Goal: Obtain resource: Obtain resource

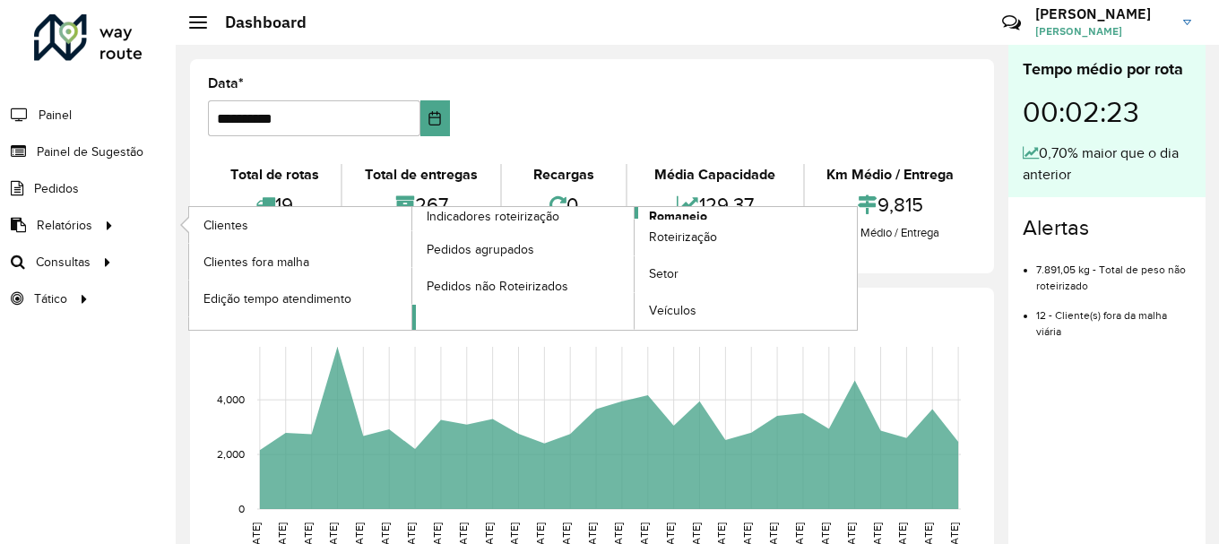
click at [683, 212] on span "Romaneio" at bounding box center [678, 216] width 58 height 19
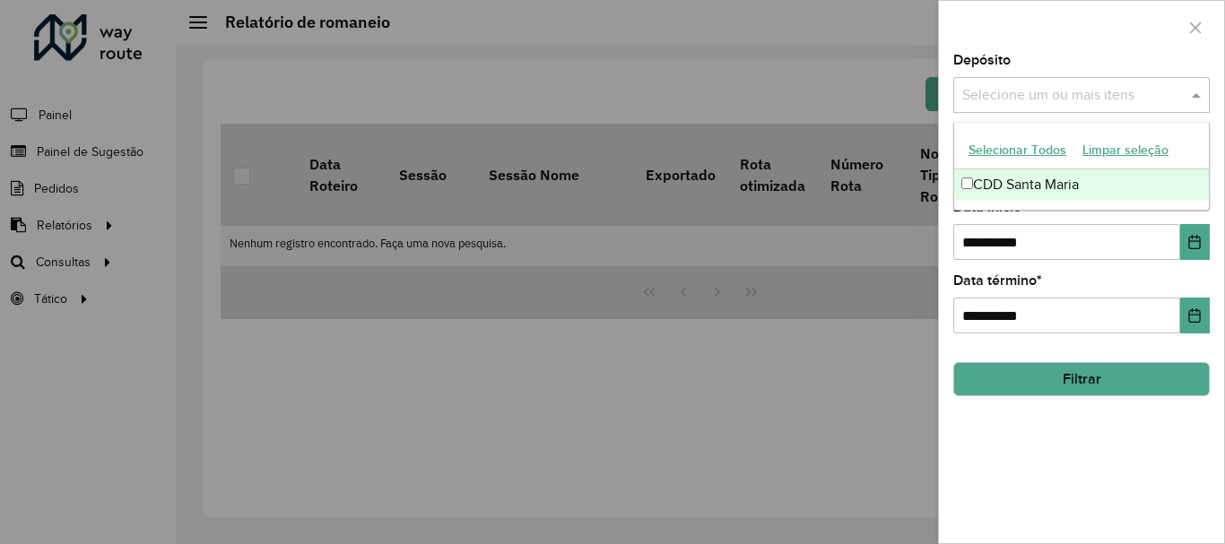
click at [1140, 107] on div "Selecione um ou mais itens" at bounding box center [1081, 95] width 256 height 36
click at [1054, 141] on button "Selecionar Todos" at bounding box center [1017, 150] width 114 height 28
click at [996, 18] on div at bounding box center [1081, 27] width 285 height 53
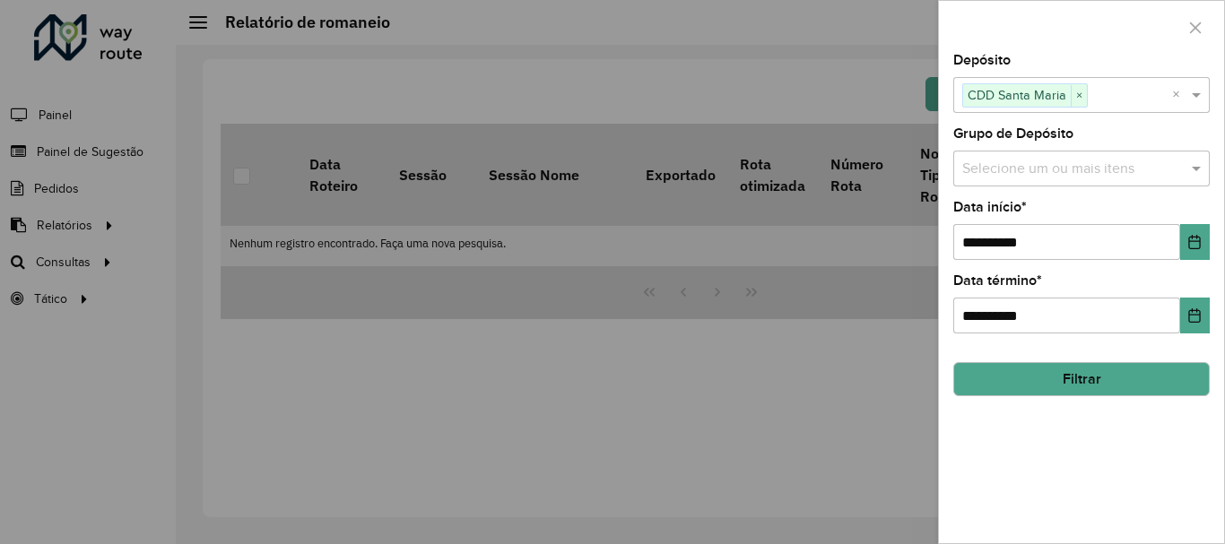
click at [1072, 163] on input "text" at bounding box center [1073, 170] width 230 height 22
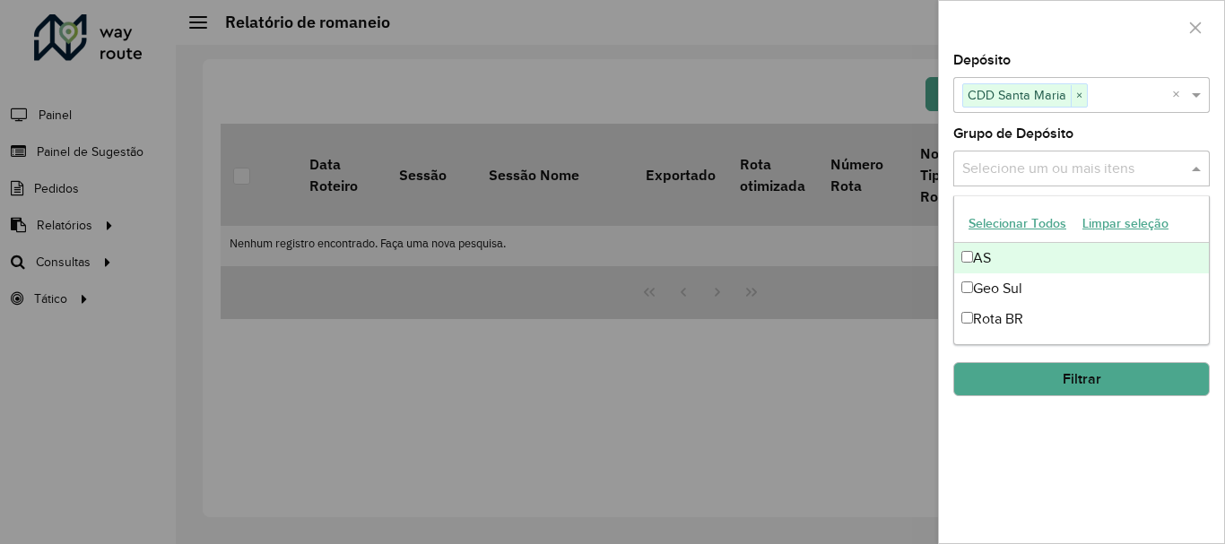
click at [1039, 30] on div at bounding box center [1081, 27] width 285 height 53
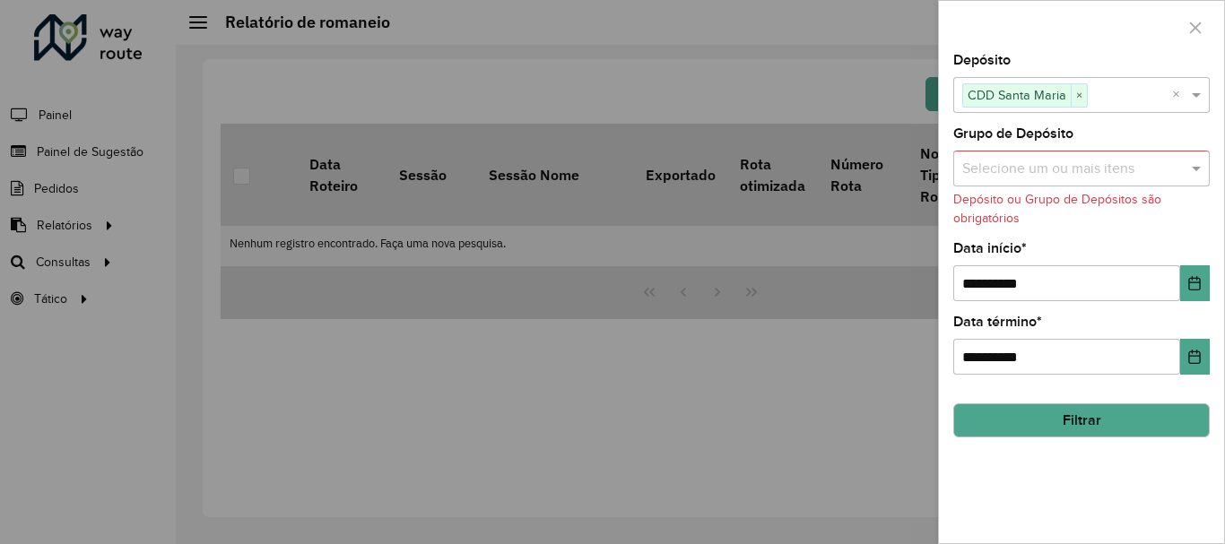
click at [1057, 160] on input "text" at bounding box center [1073, 170] width 230 height 22
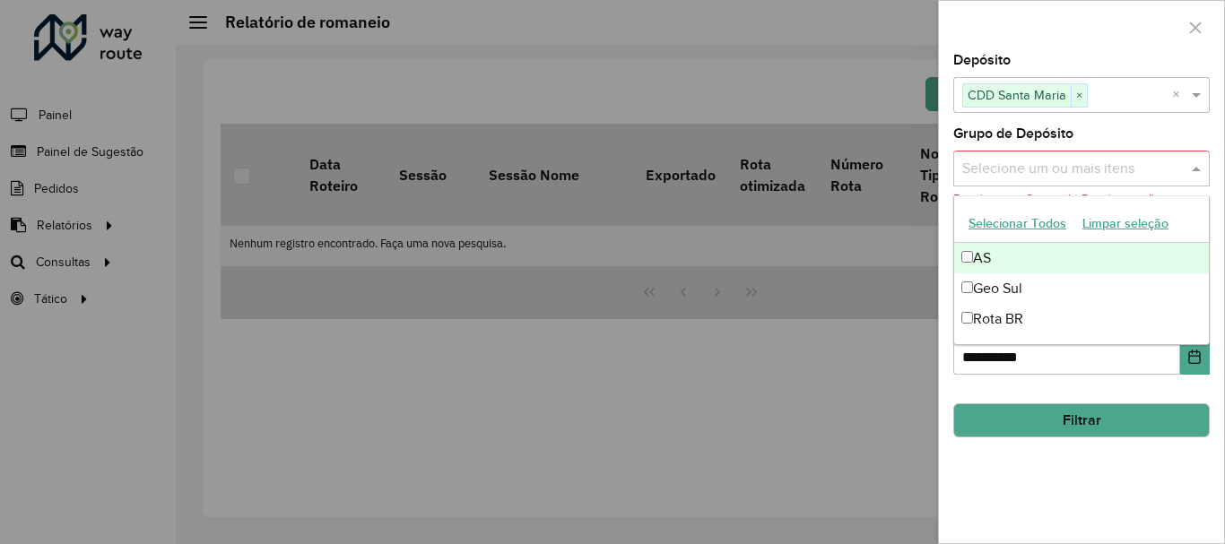
click at [1029, 221] on button "Selecionar Todos" at bounding box center [1017, 224] width 114 height 28
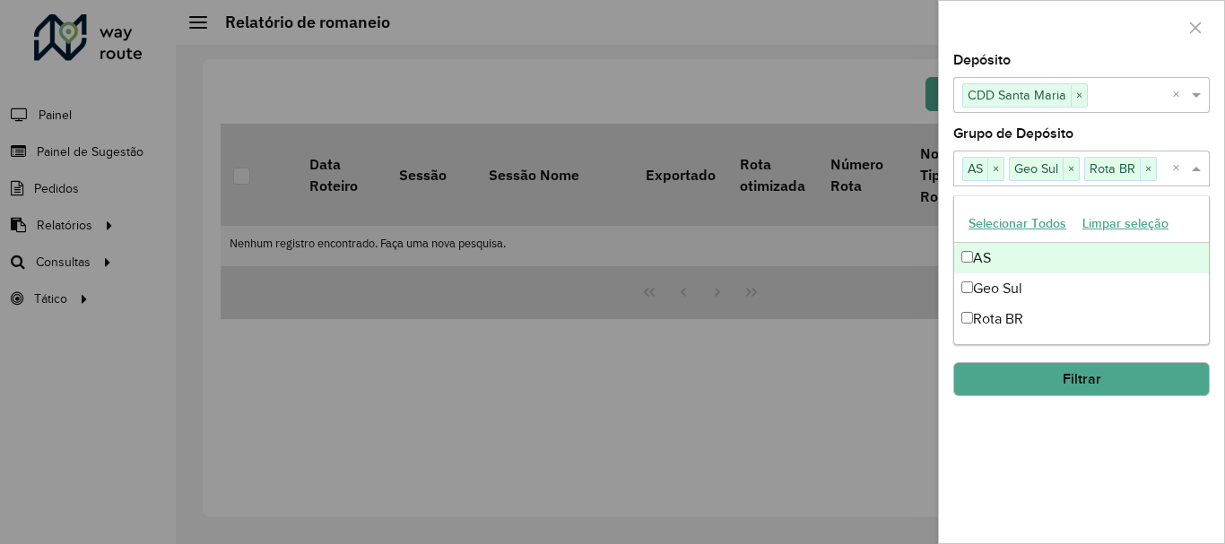
click at [1076, 44] on div at bounding box center [1081, 27] width 285 height 53
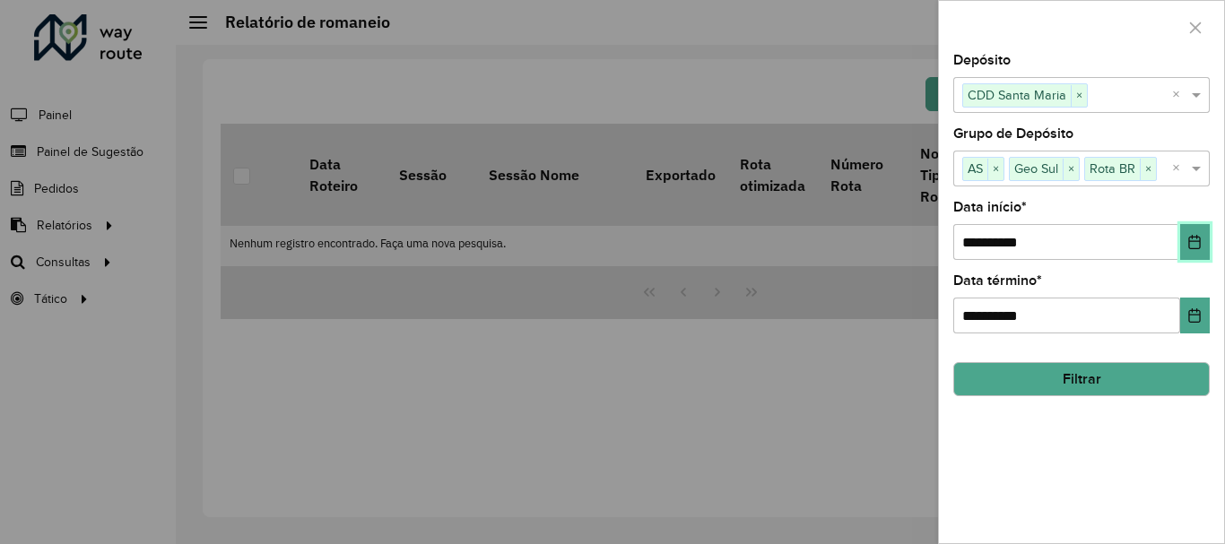
click at [1186, 233] on button "Choose Date" at bounding box center [1195, 242] width 30 height 36
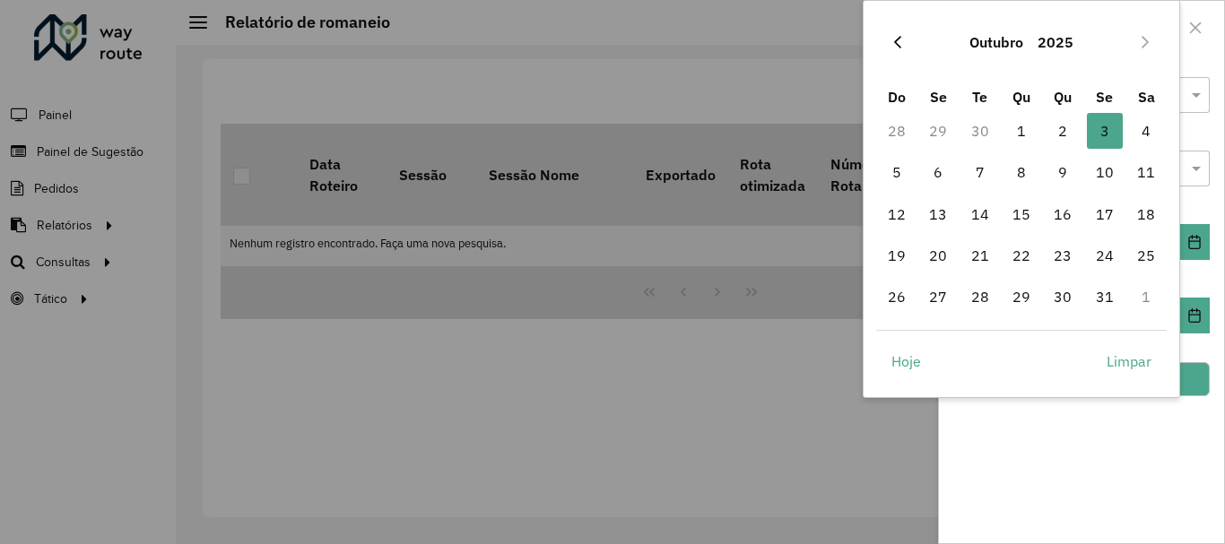
click at [898, 43] on icon "Previous Month" at bounding box center [897, 42] width 14 height 14
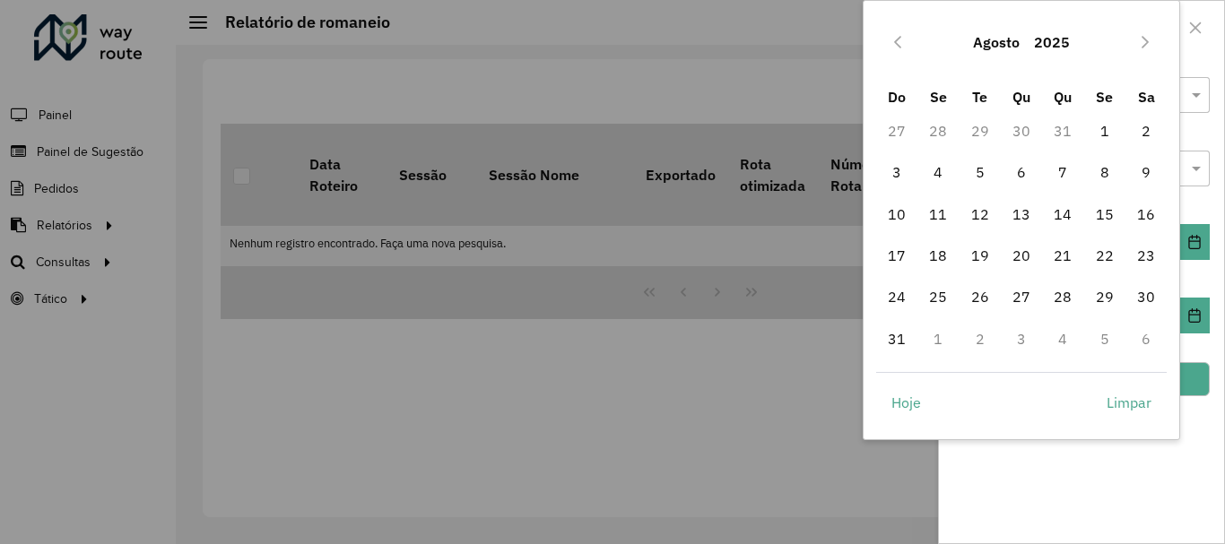
click at [898, 43] on icon "Previous Month" at bounding box center [897, 42] width 14 height 14
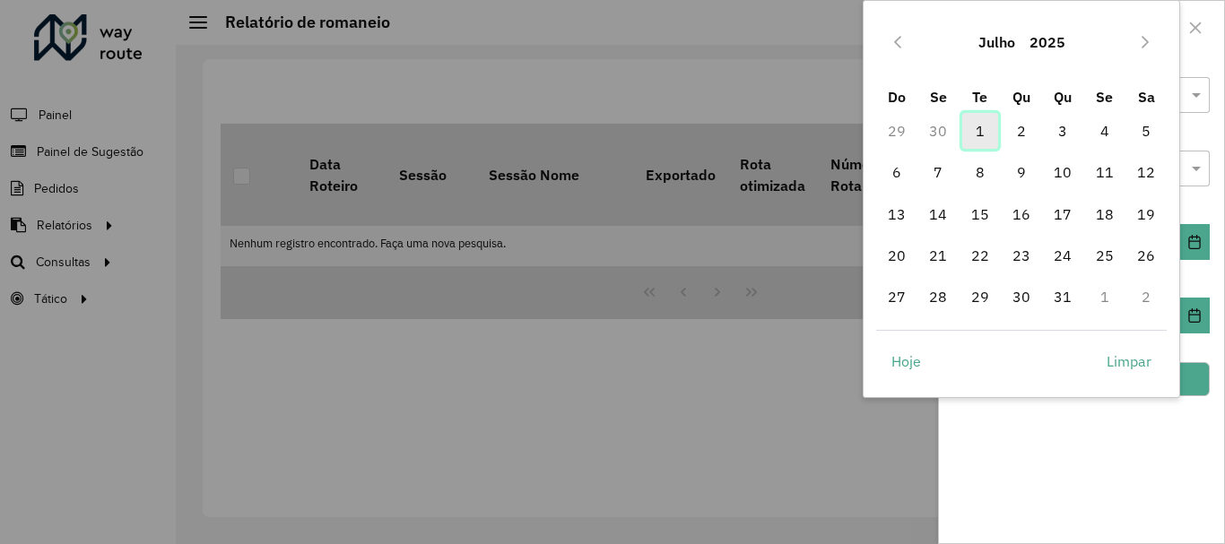
click at [964, 129] on span "1" at bounding box center [980, 131] width 36 height 36
type input "**********"
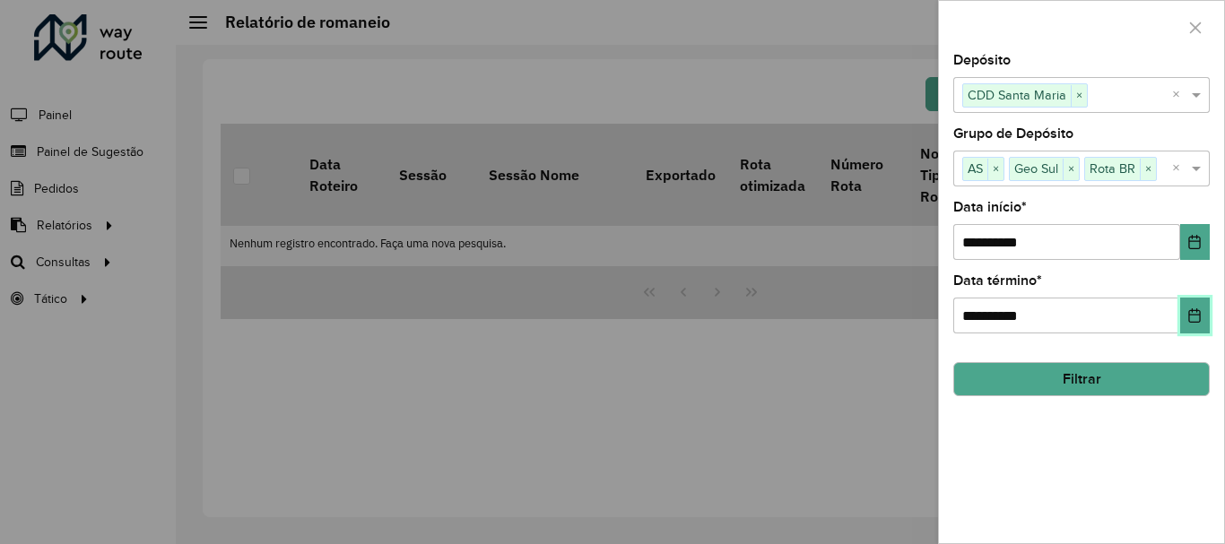
click at [1183, 302] on button "Choose Date" at bounding box center [1195, 316] width 30 height 36
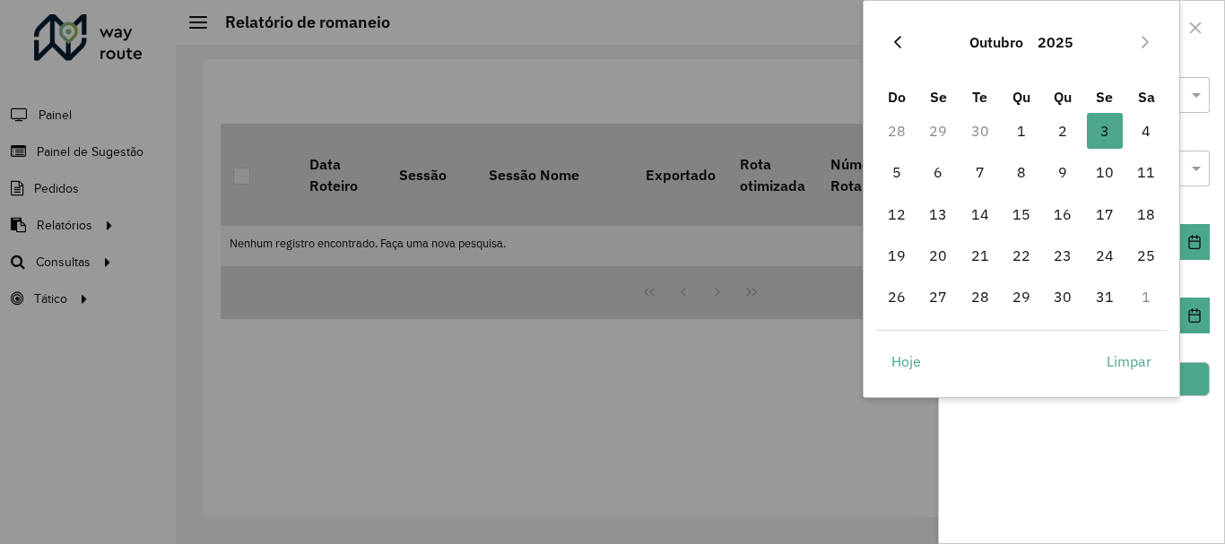
click at [893, 32] on button "Previous Month" at bounding box center [897, 42] width 29 height 29
click at [984, 297] on span "30" at bounding box center [980, 297] width 36 height 36
type input "**********"
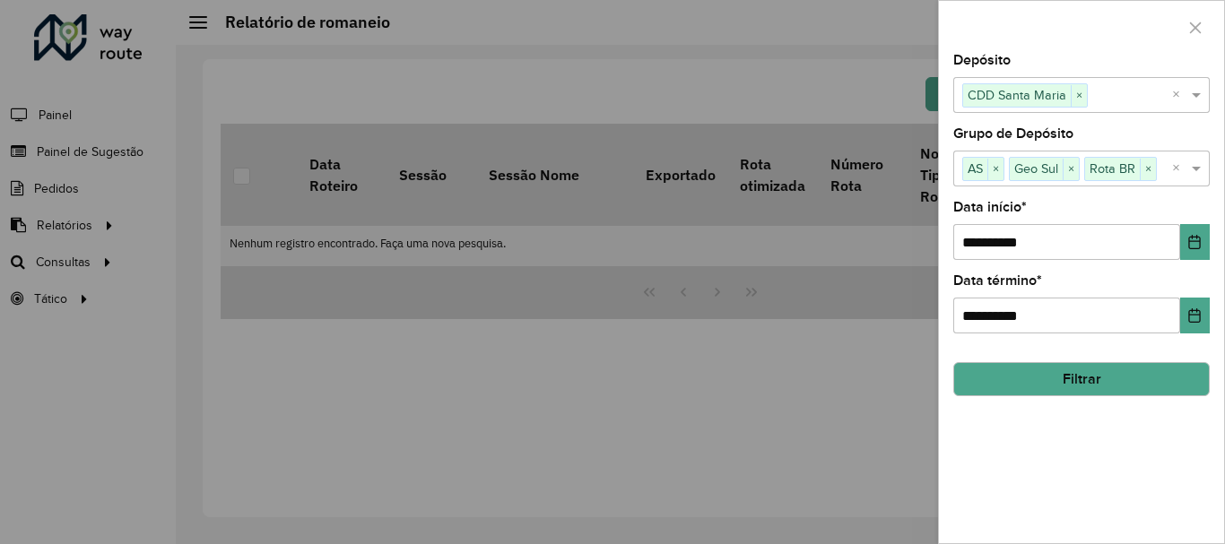
click at [1094, 378] on button "Filtrar" at bounding box center [1081, 379] width 256 height 34
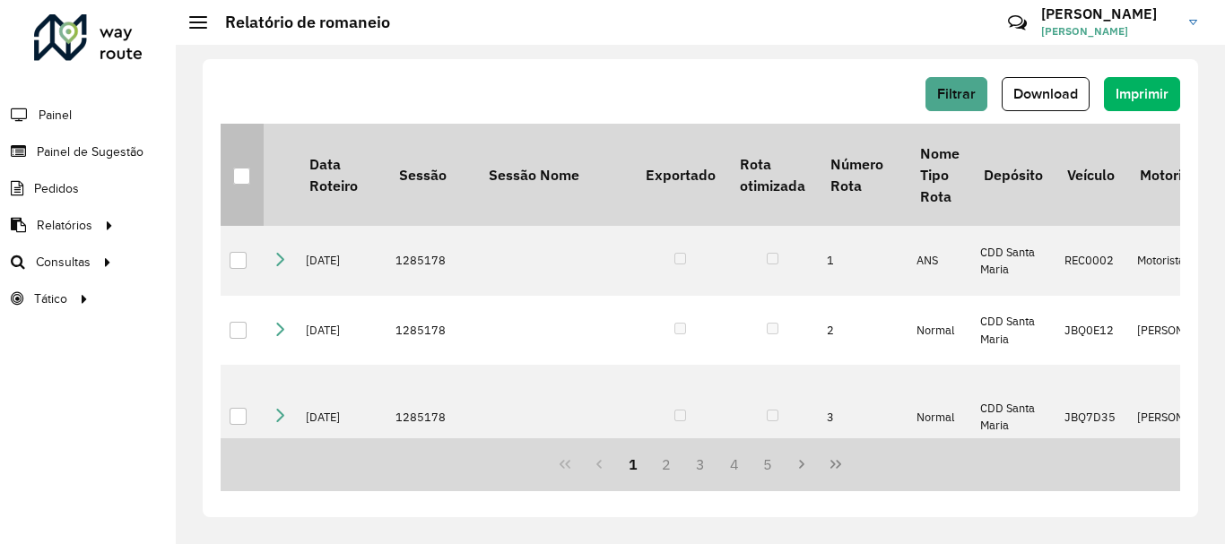
click at [233, 175] on div at bounding box center [241, 176] width 17 height 17
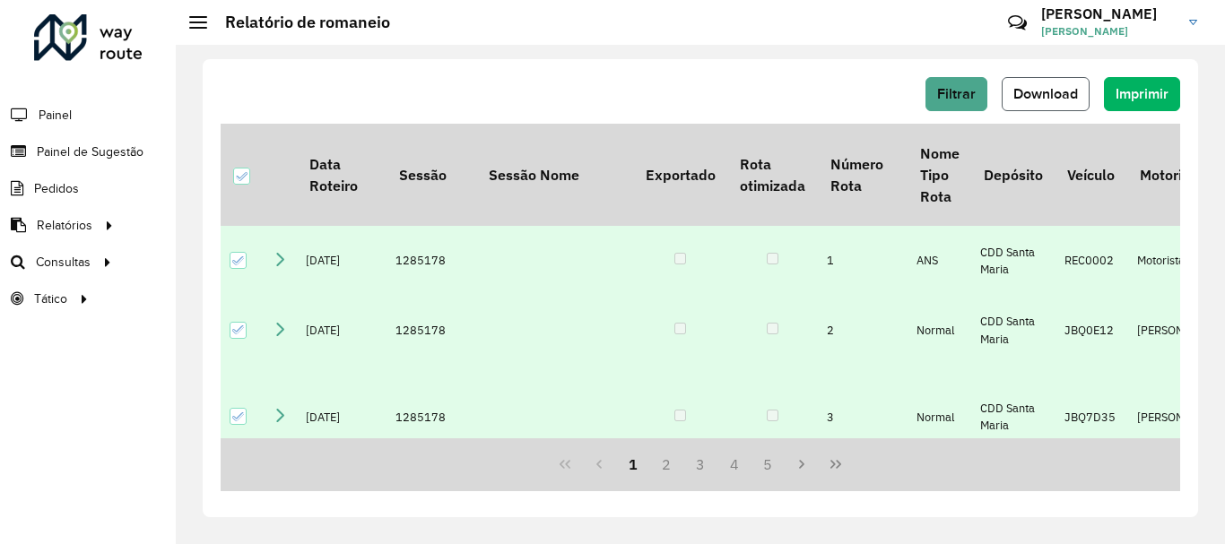
click at [1019, 91] on span "Download" at bounding box center [1045, 93] width 65 height 15
